Goal: Task Accomplishment & Management: Use online tool/utility

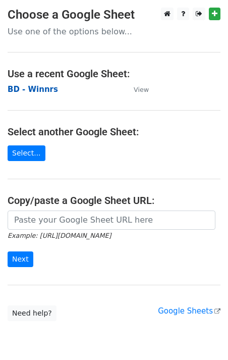
click at [28, 90] on strong "BD - Winnrs" at bounding box center [33, 89] width 51 height 9
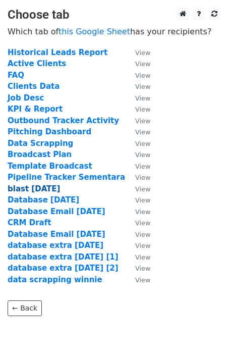
click at [43, 187] on strong "blast 19 sep" at bounding box center [34, 188] width 53 height 9
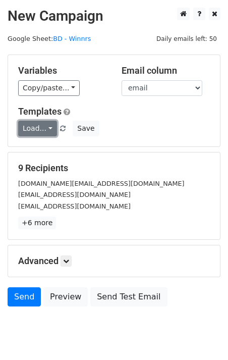
click at [40, 129] on link "Load..." at bounding box center [37, 129] width 39 height 16
click at [43, 150] on link "Blast Email" at bounding box center [59, 151] width 80 height 16
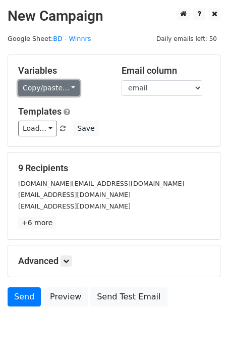
click at [64, 91] on link "Copy/paste..." at bounding box center [49, 88] width 62 height 16
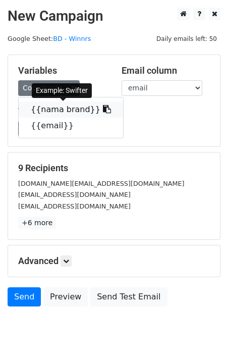
click at [62, 107] on link "{{nama brand}}" at bounding box center [71, 110] width 105 height 16
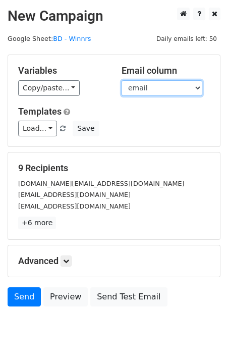
click at [179, 91] on select "nama brand email" at bounding box center [162, 88] width 81 height 16
click at [122, 80] on select "nama brand email" at bounding box center [162, 88] width 81 height 16
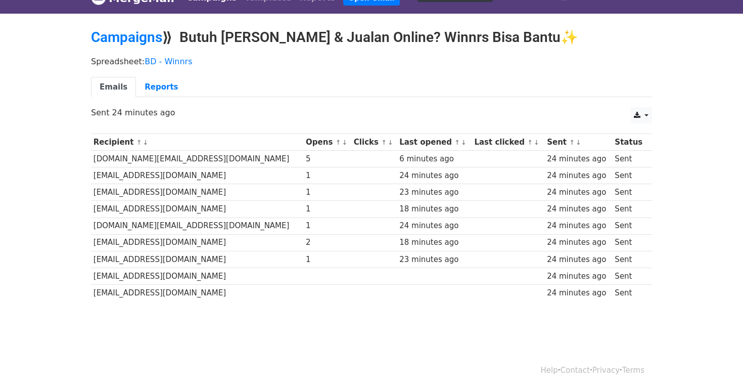
scroll to position [20, 0]
